Goal: Transaction & Acquisition: Book appointment/travel/reservation

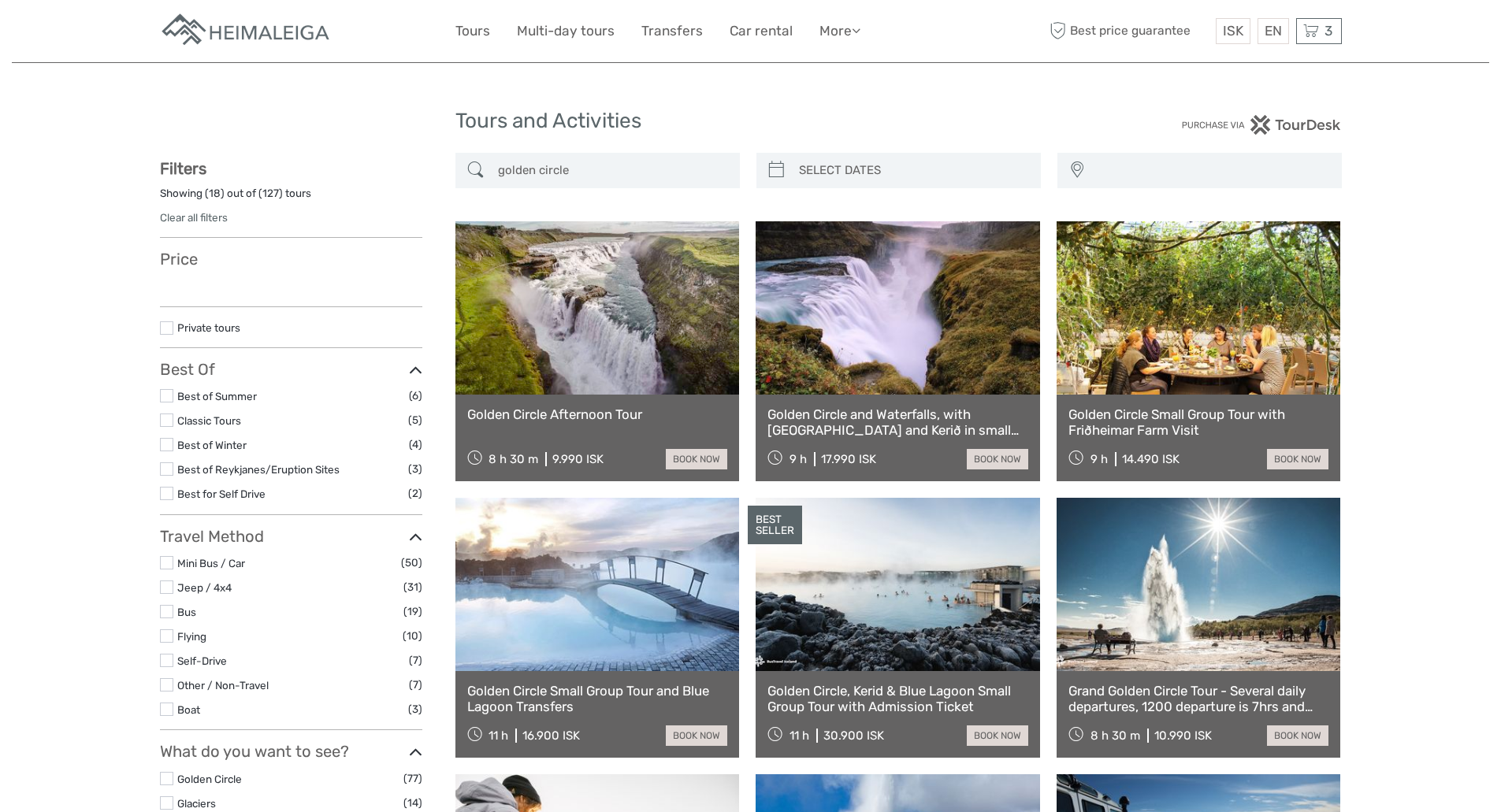
select select
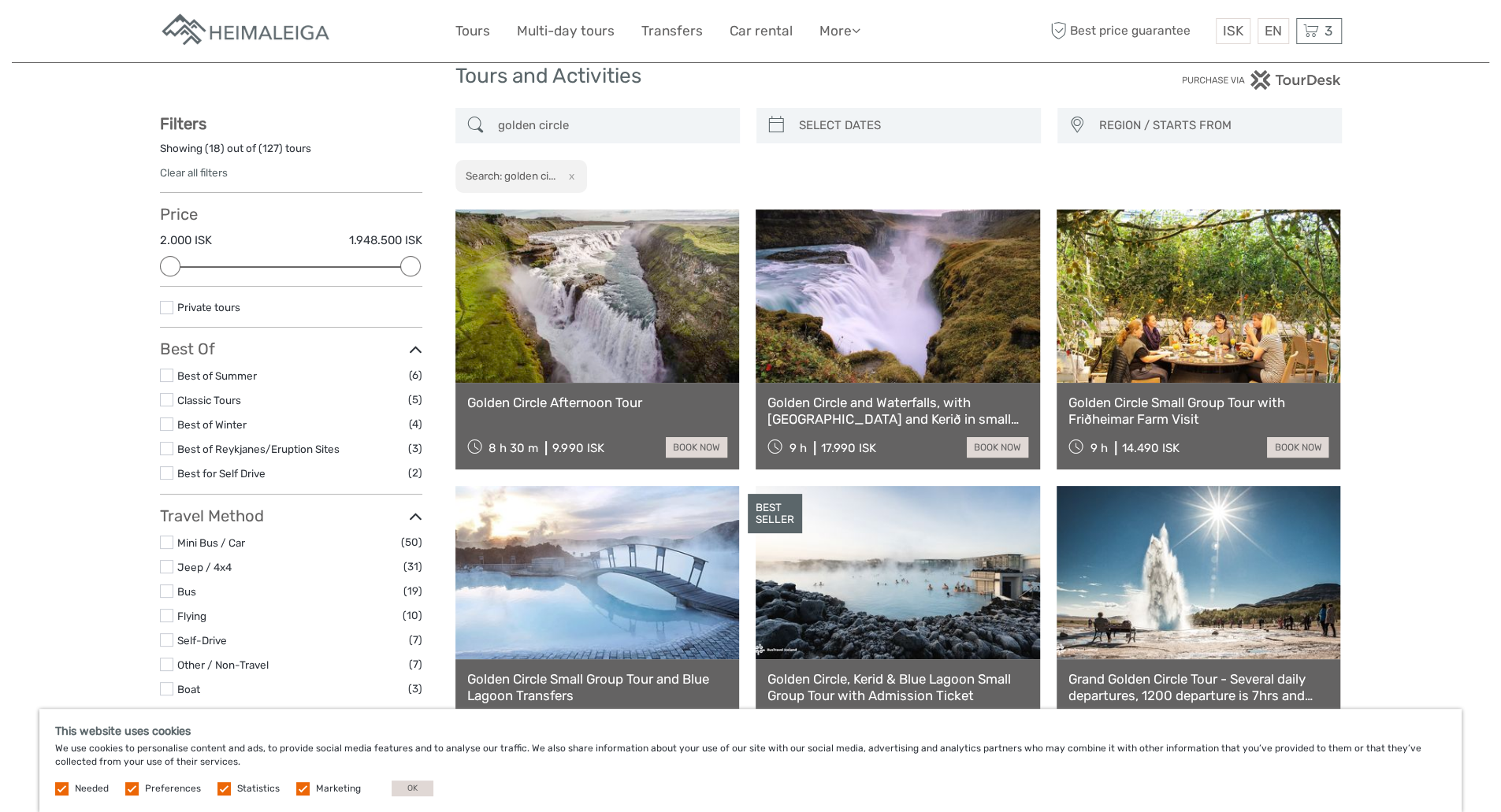
scroll to position [79, 0]
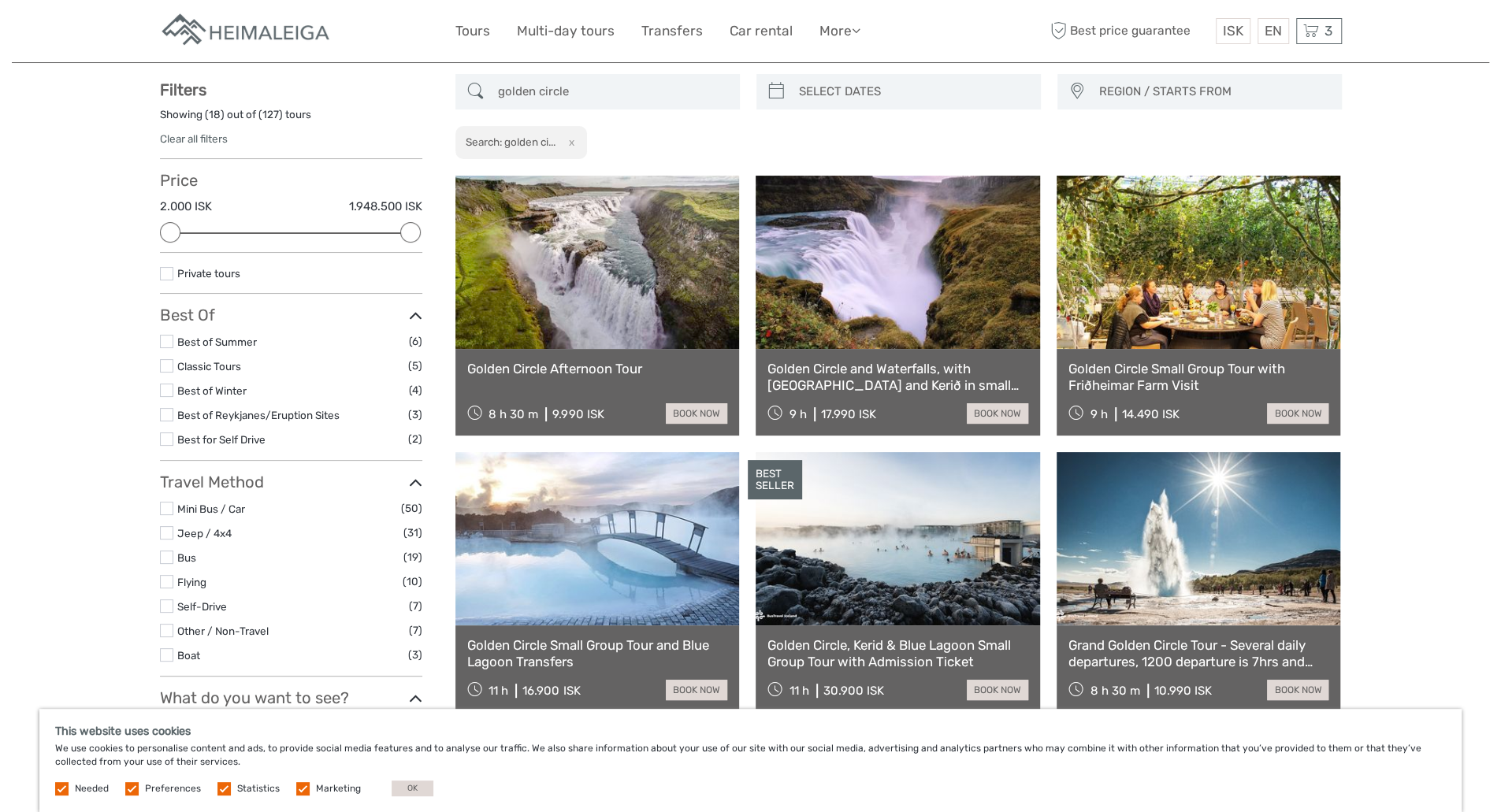
click at [627, 273] on link at bounding box center [597, 261] width 285 height 173
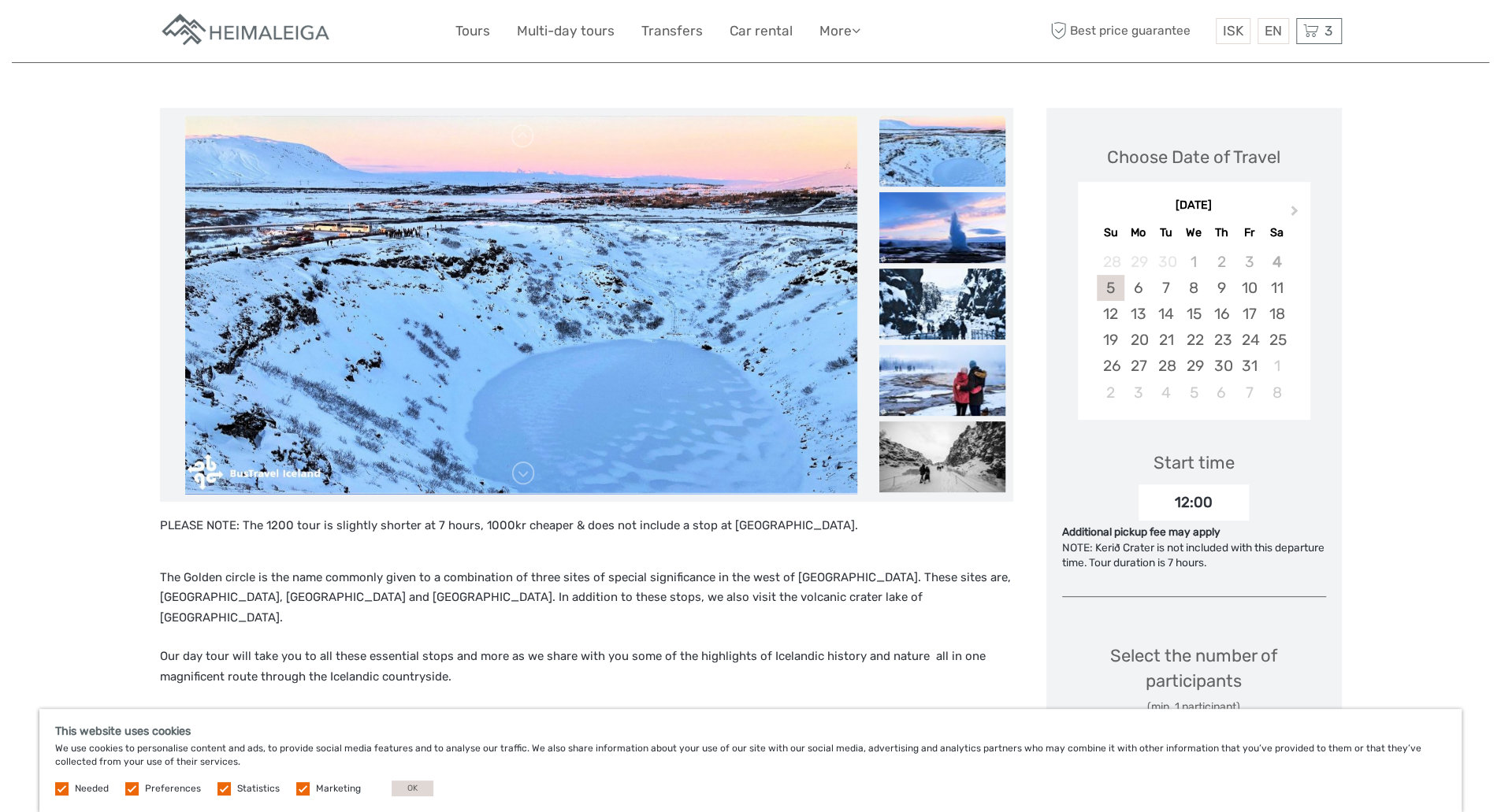
scroll to position [79, 0]
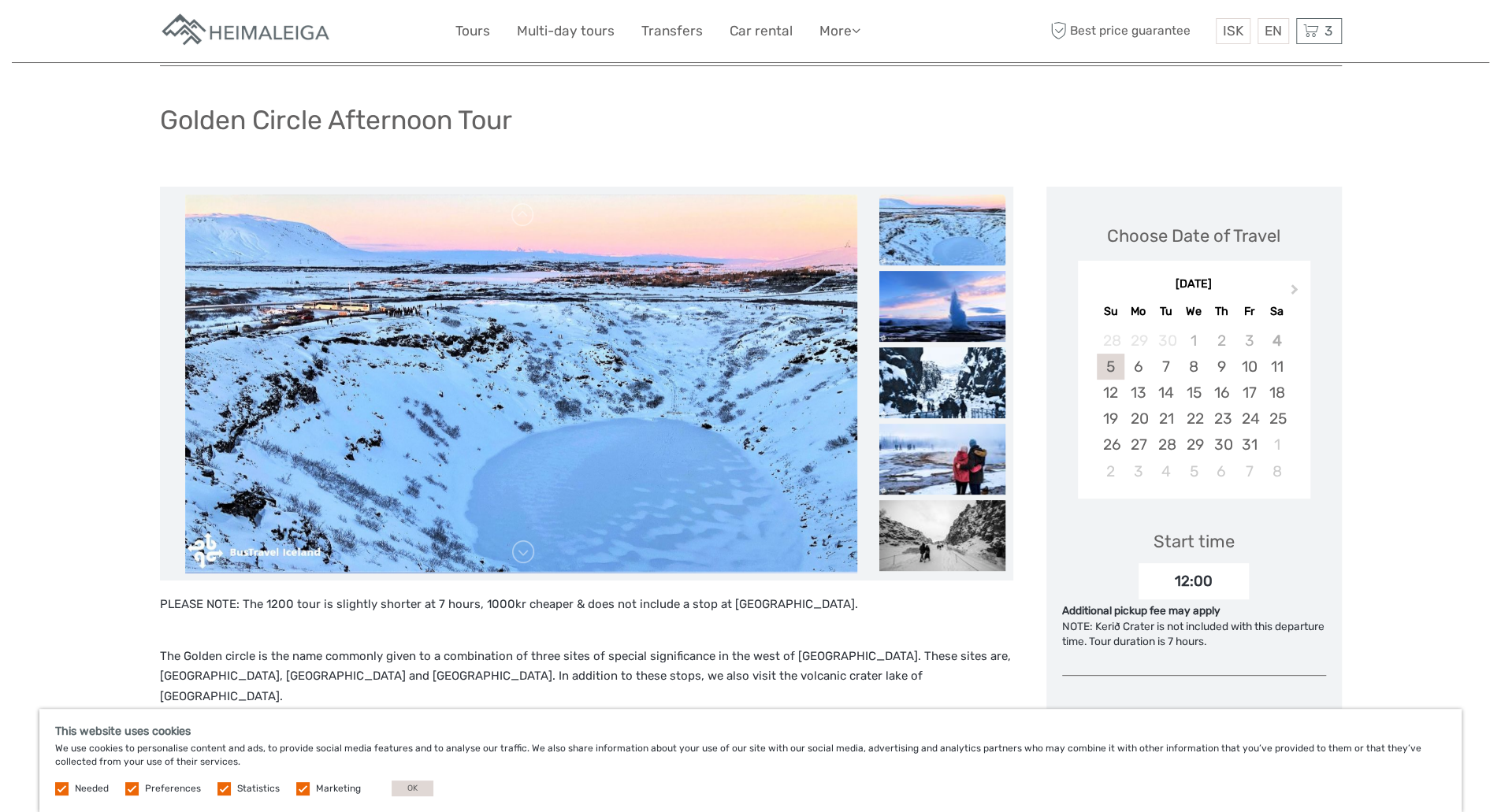
click at [950, 231] on img at bounding box center [942, 230] width 126 height 70
click at [950, 284] on img at bounding box center [942, 306] width 126 height 70
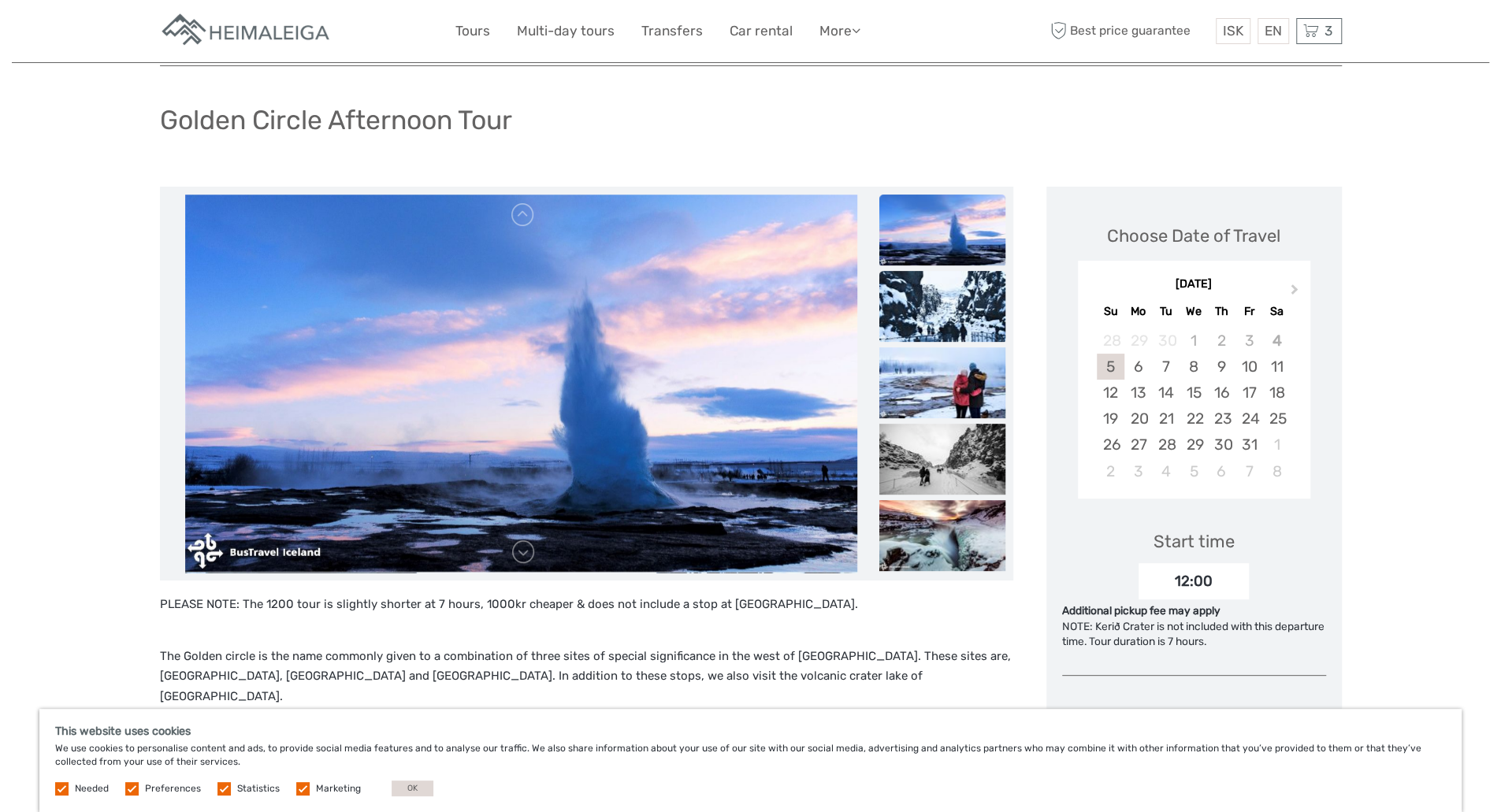
click at [951, 329] on img at bounding box center [942, 306] width 126 height 70
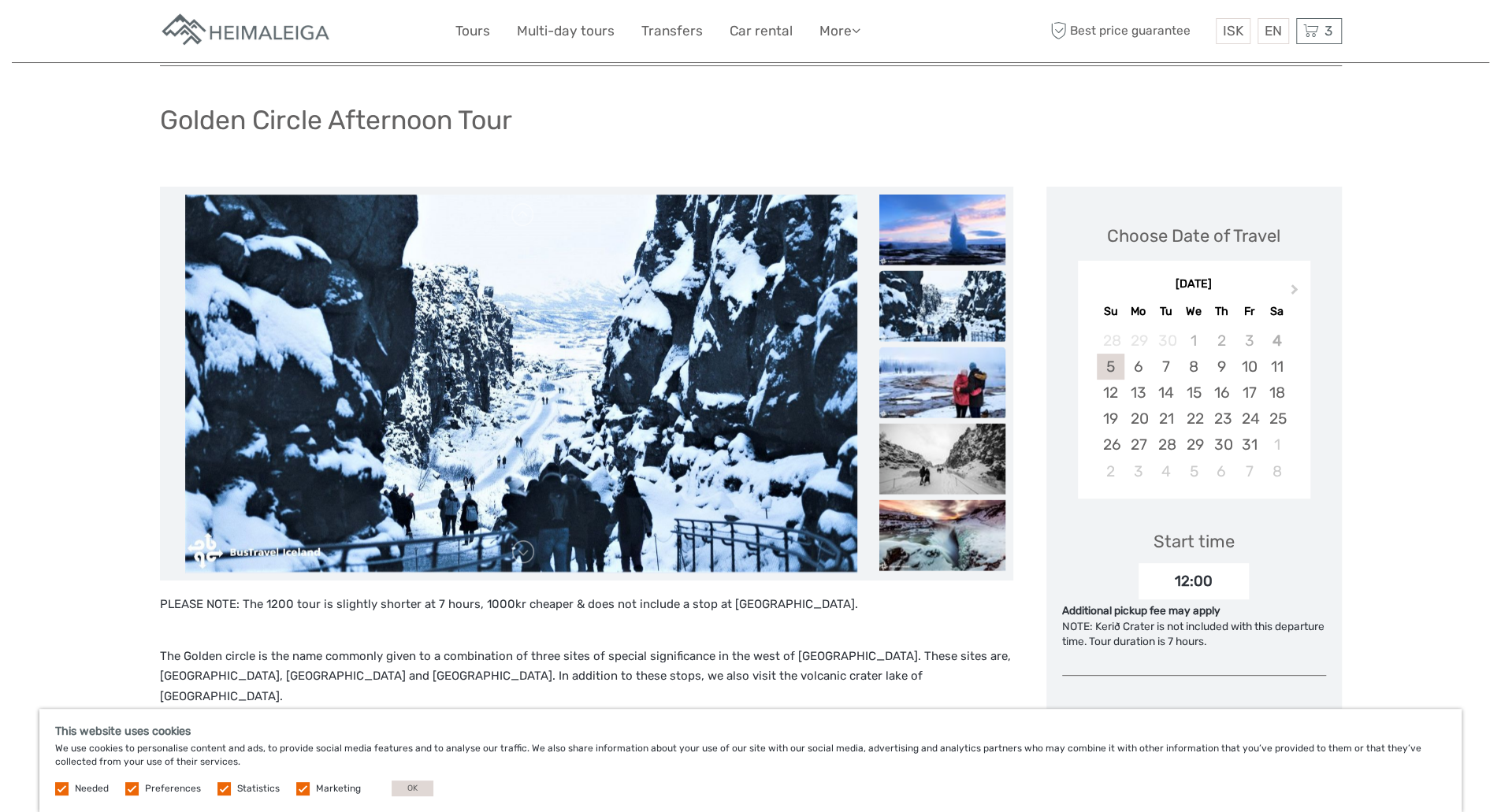
click at [966, 388] on img at bounding box center [942, 382] width 126 height 70
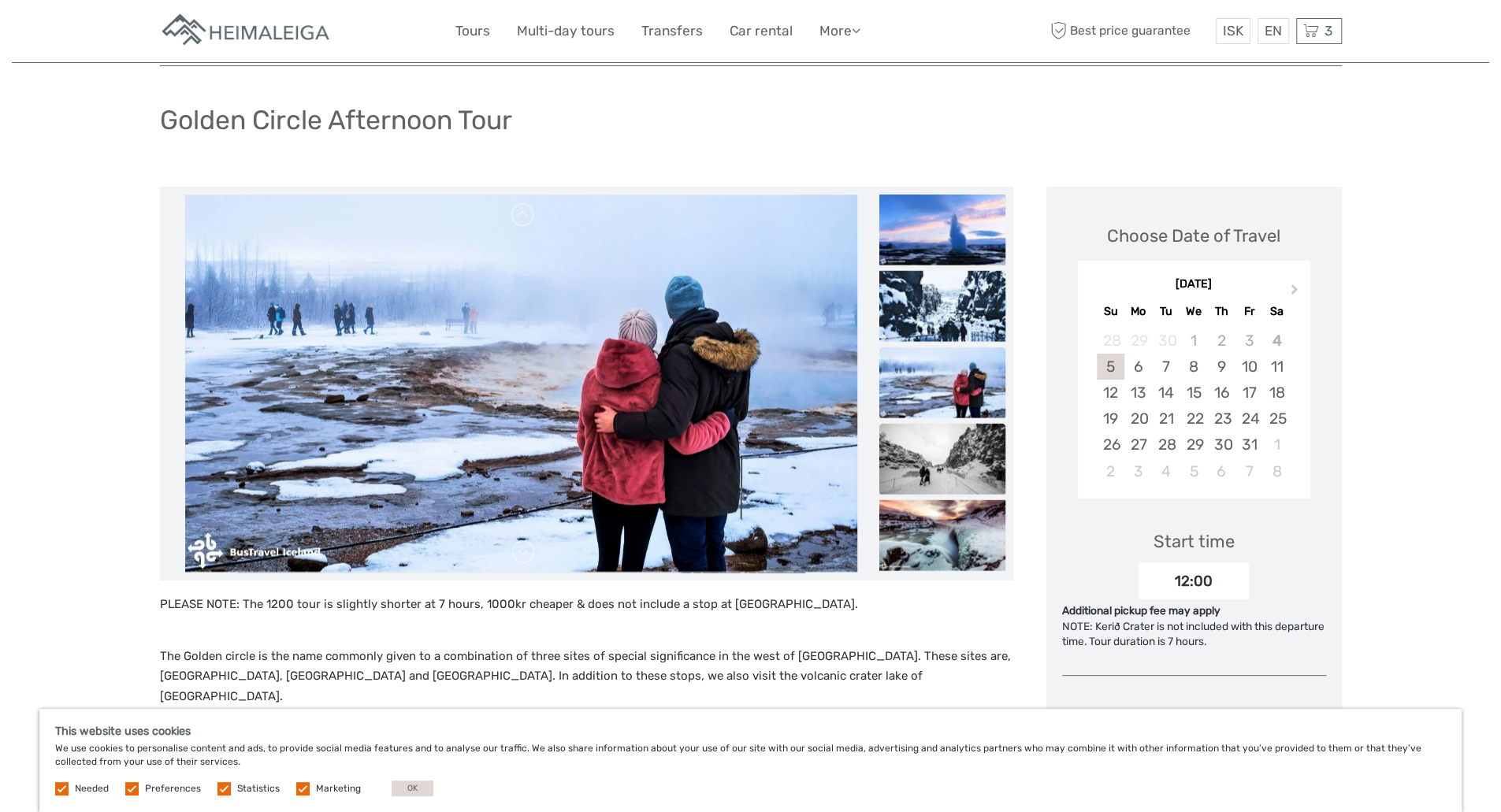
click at [961, 450] on img at bounding box center [942, 458] width 126 height 70
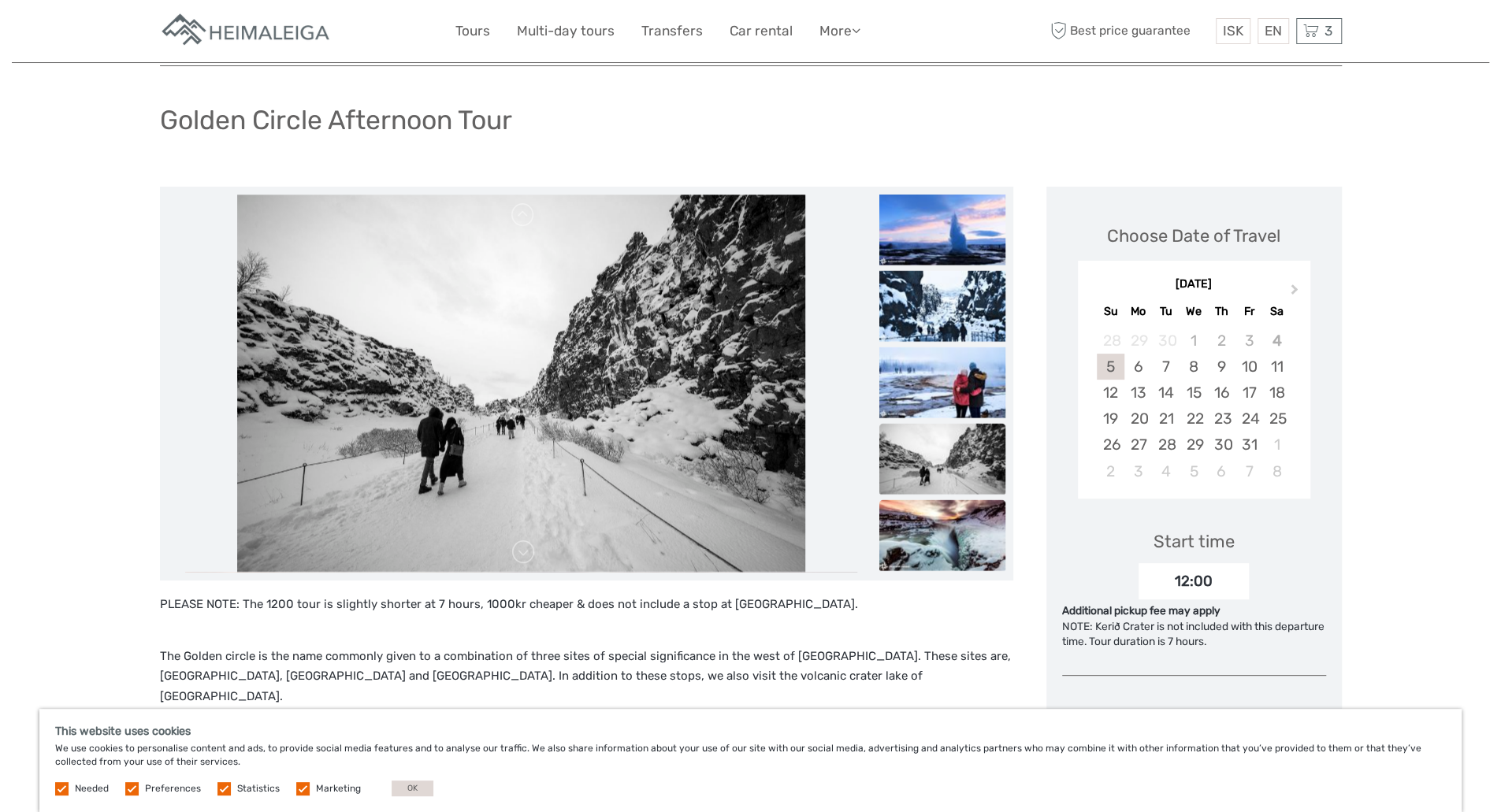
click at [963, 506] on img at bounding box center [942, 535] width 126 height 70
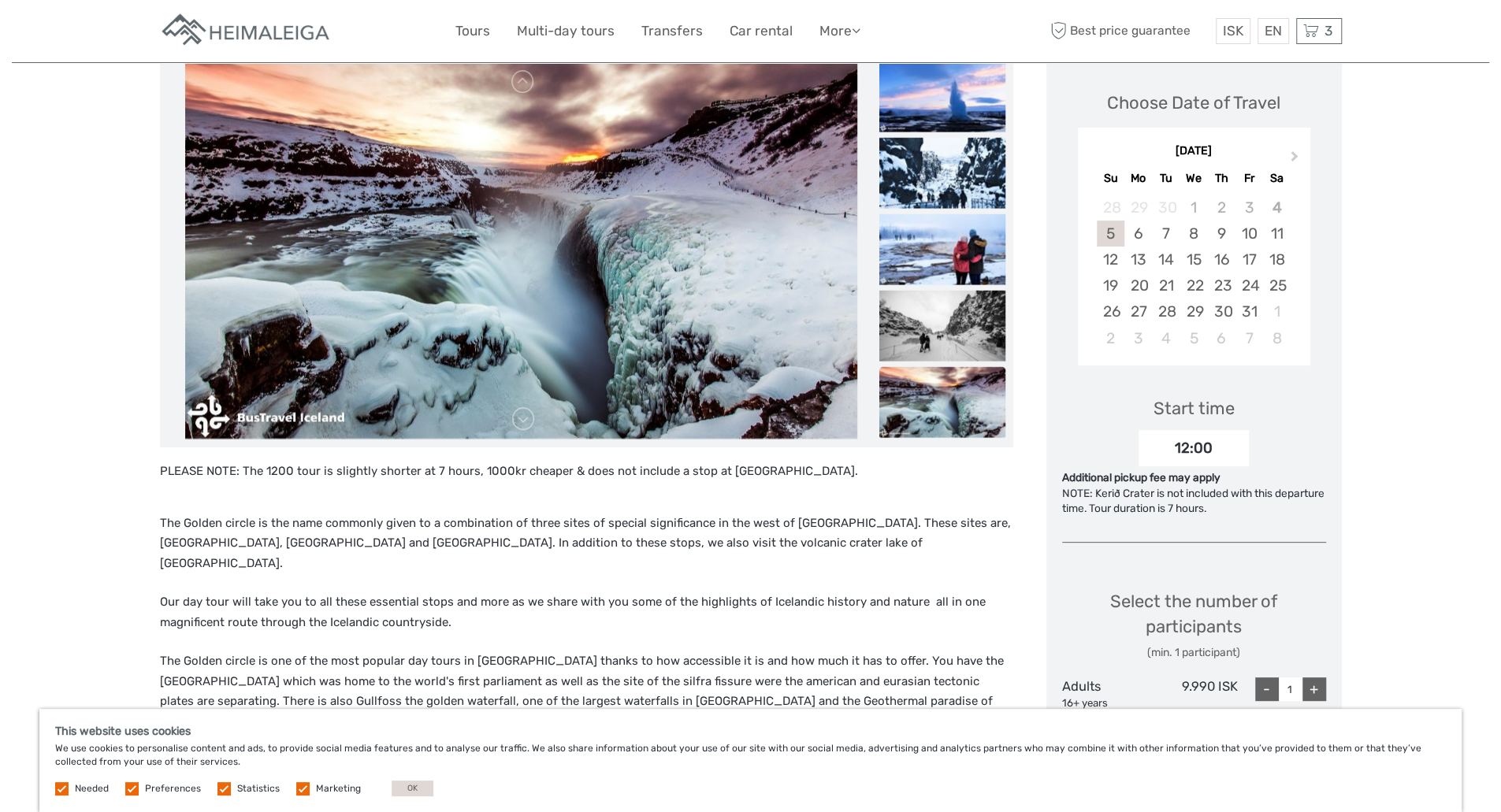
scroll to position [236, 0]
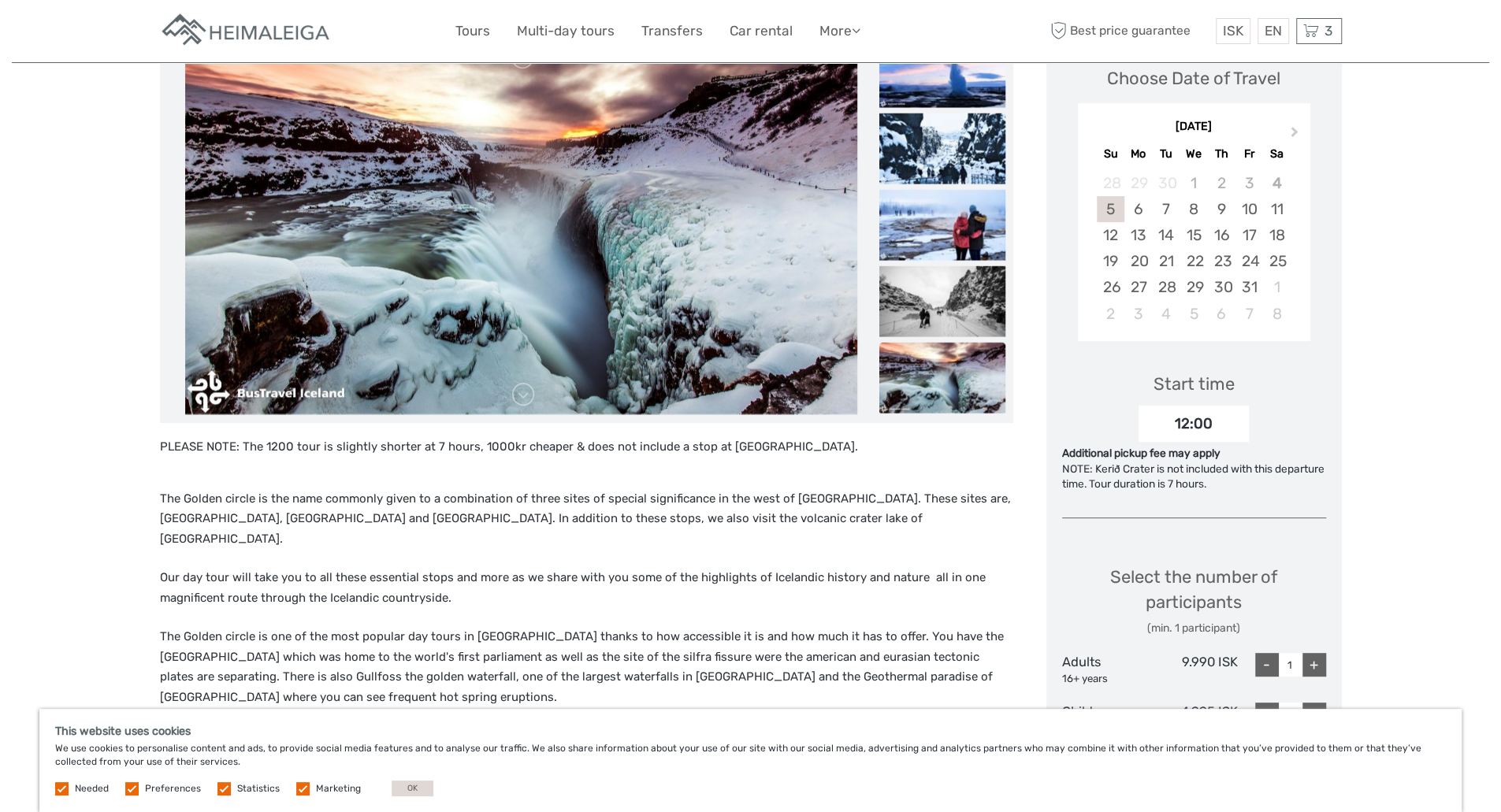
click at [950, 391] on img at bounding box center [942, 377] width 126 height 70
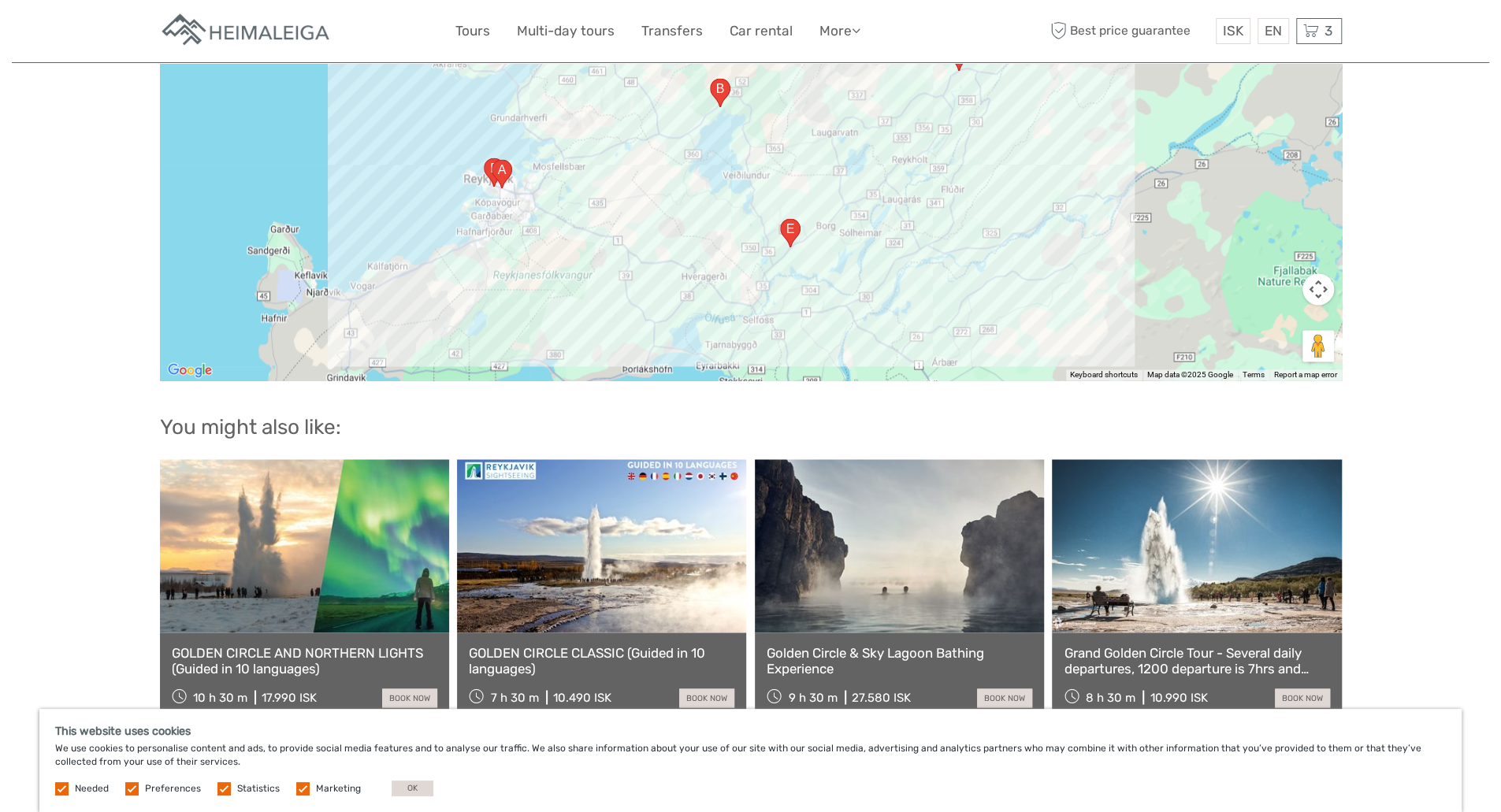
scroll to position [1811, 0]
